Goal: Check status

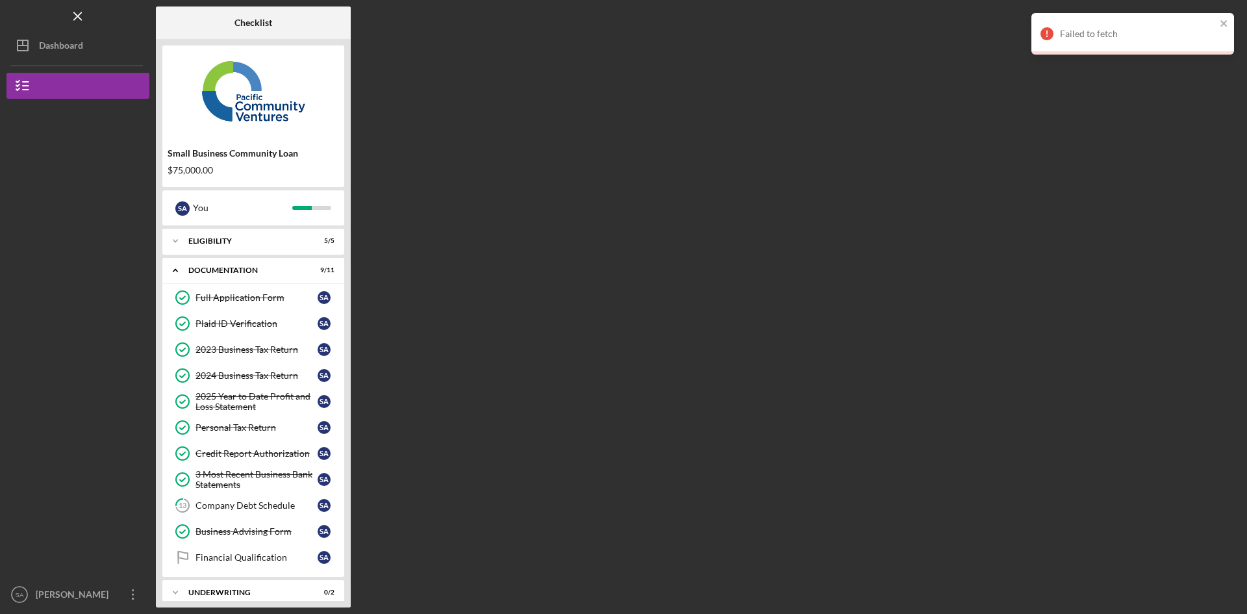
scroll to position [36, 0]
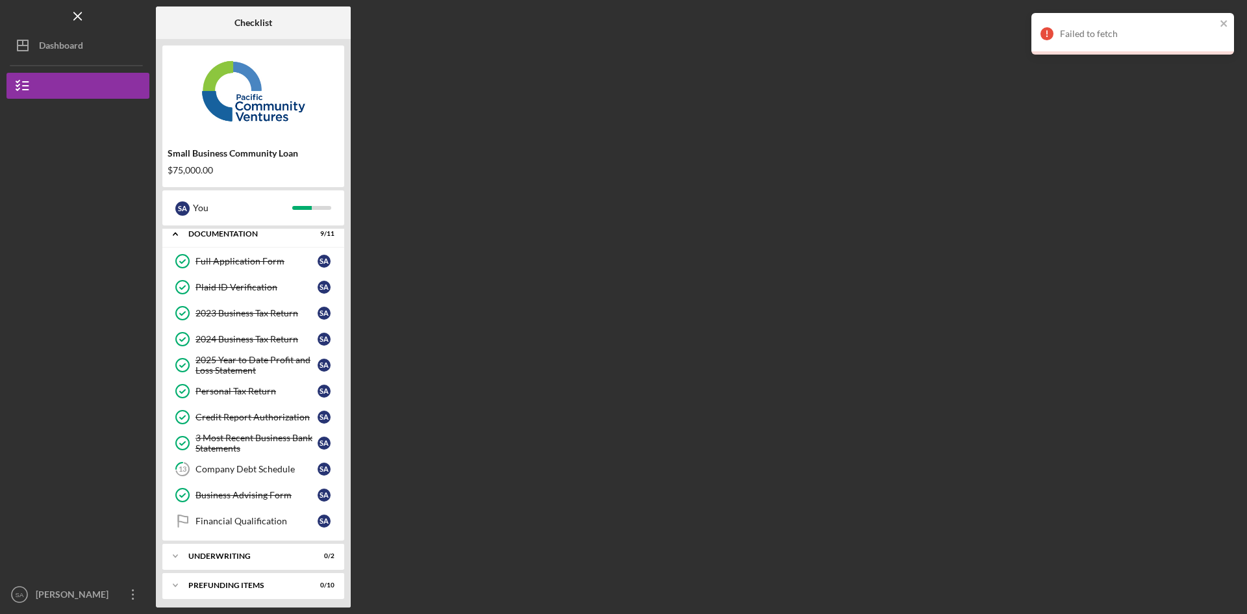
click at [47, 38] on div "Dashboard" at bounding box center [61, 46] width 44 height 29
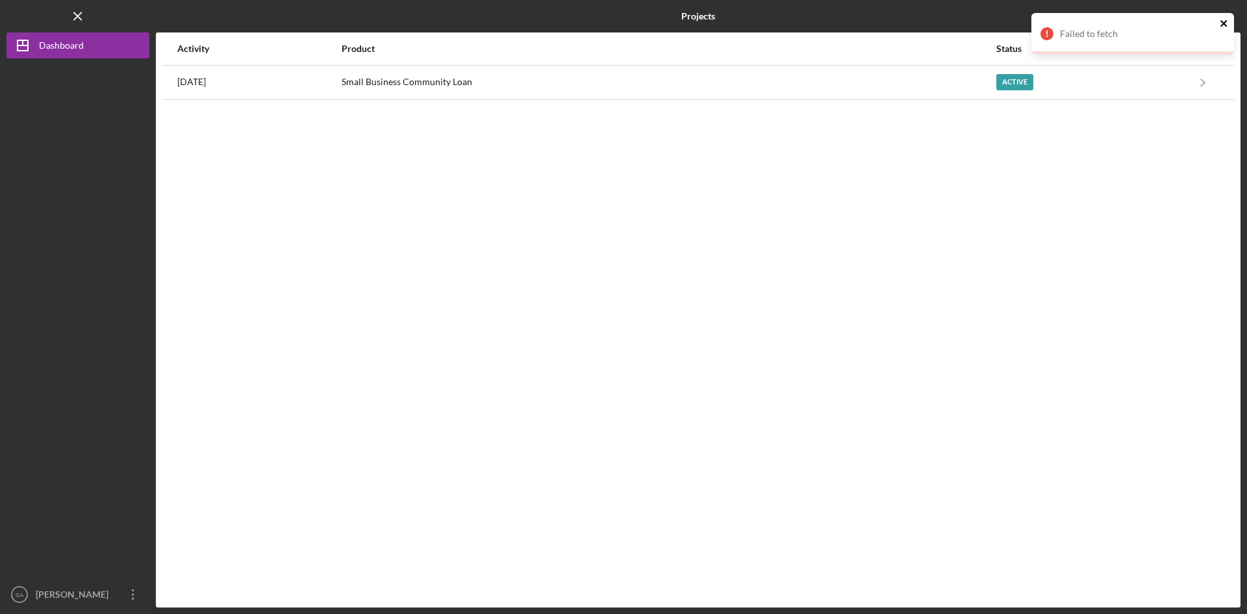
click at [1226, 23] on icon "close" at bounding box center [1224, 23] width 9 height 10
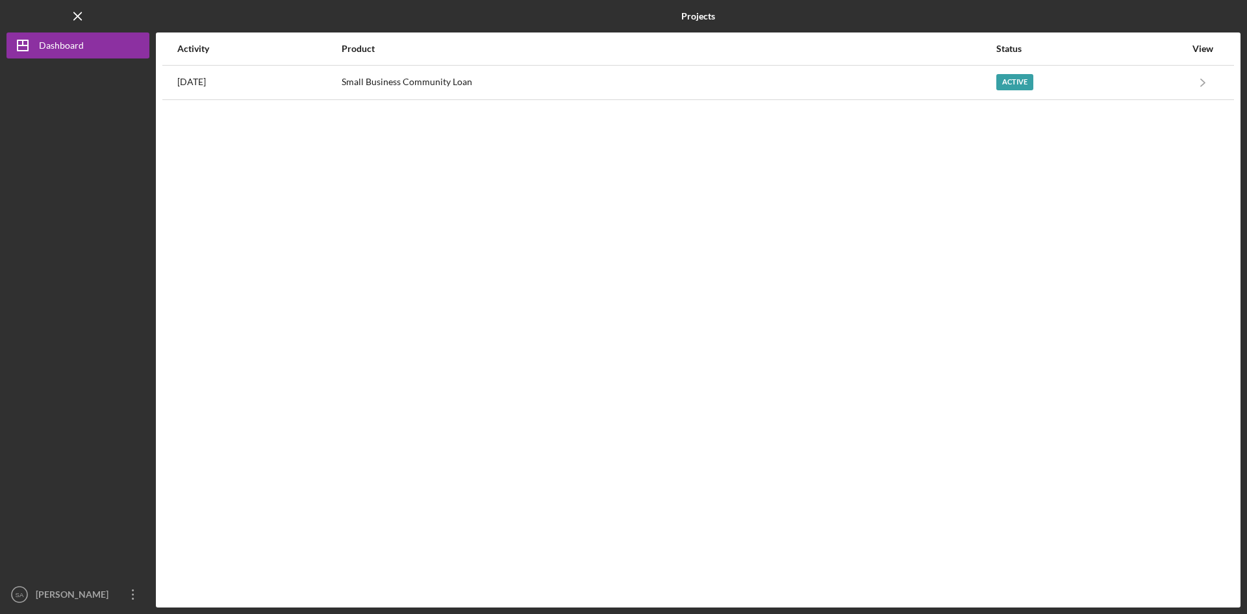
click at [1132, 81] on div "Active" at bounding box center [1090, 82] width 189 height 32
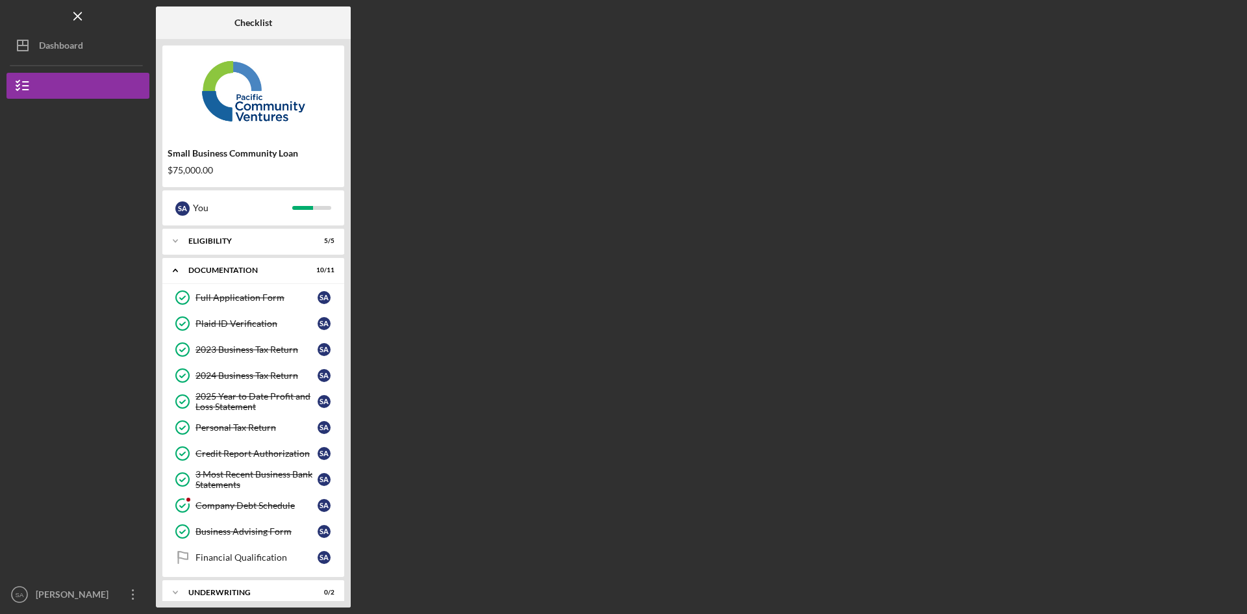
click at [240, 501] on div "Company Debt Schedule" at bounding box center [256, 505] width 122 height 10
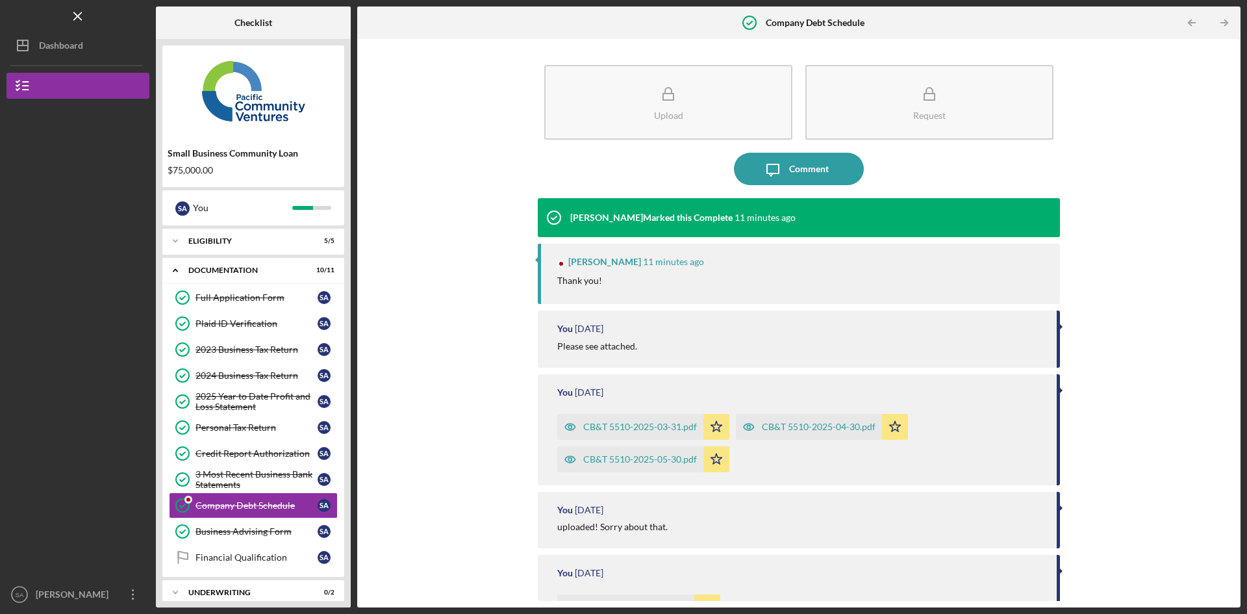
click at [249, 556] on div "Financial Qualification" at bounding box center [256, 557] width 122 height 10
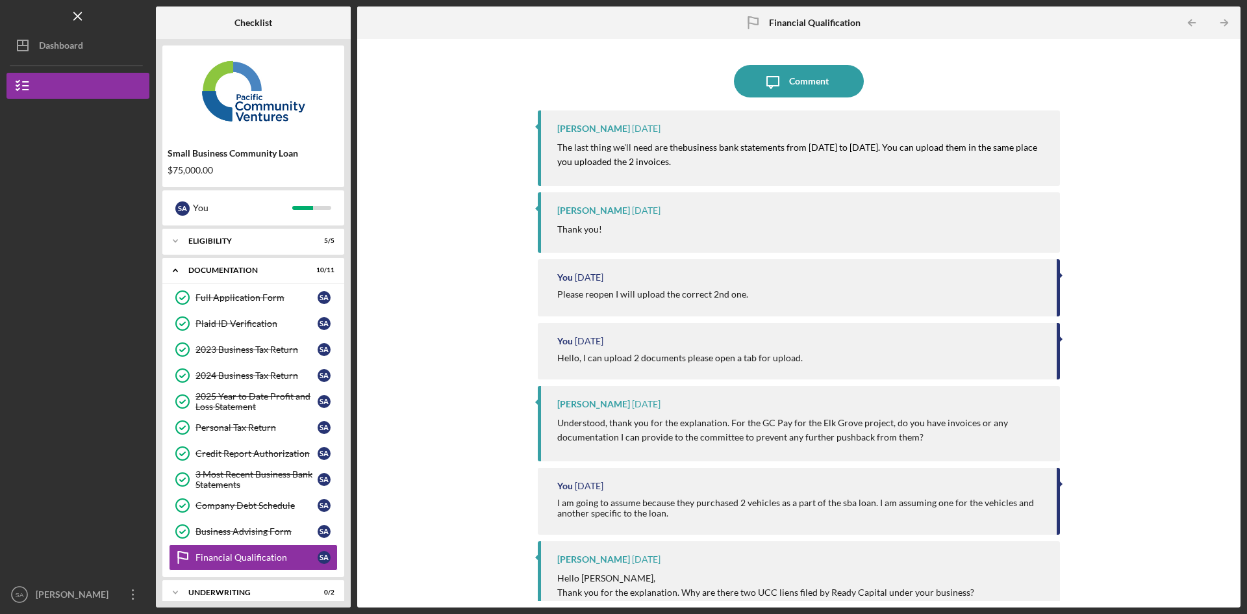
click at [249, 509] on div "Company Debt Schedule" at bounding box center [256, 505] width 122 height 10
